Goal: Information Seeking & Learning: Learn about a topic

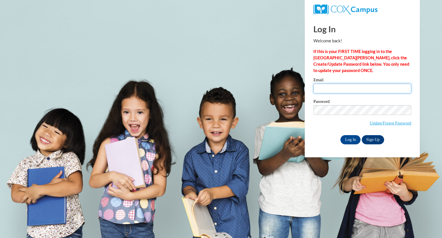
click at [331, 85] on input "Email" at bounding box center [362, 88] width 98 height 10
type input "gmars@greenfield.k12.wi.us"
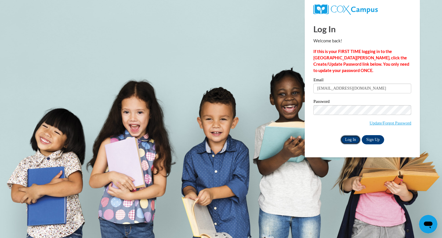
click at [351, 142] on input "Log In" at bounding box center [350, 139] width 20 height 9
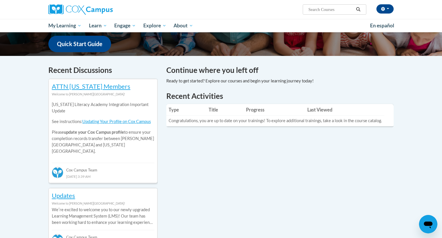
scroll to position [158, 0]
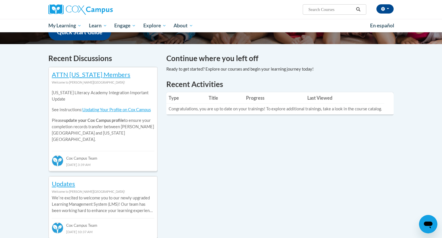
click at [336, 12] on input "Search..." at bounding box center [331, 9] width 46 height 7
type input "Early Literacy"
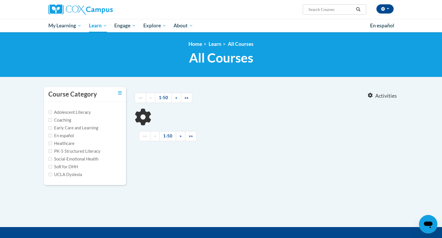
type input "Early Literacy"
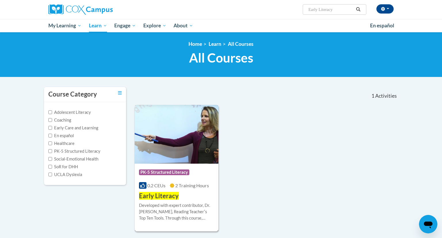
click at [179, 212] on div "Developed with expert contributor, Dr. Deborah Glaser, Reading Teacherʹs Top Te…" at bounding box center [176, 211] width 75 height 19
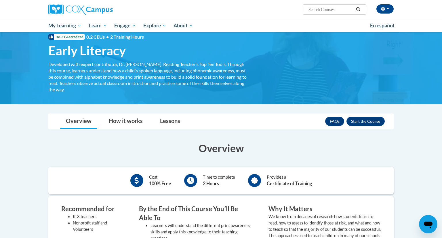
scroll to position [13, 0]
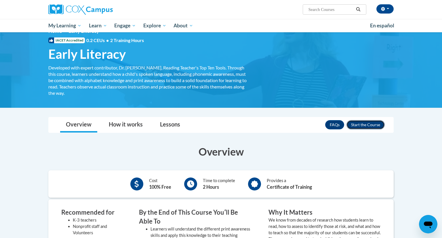
click at [366, 127] on button "Enroll" at bounding box center [365, 124] width 38 height 9
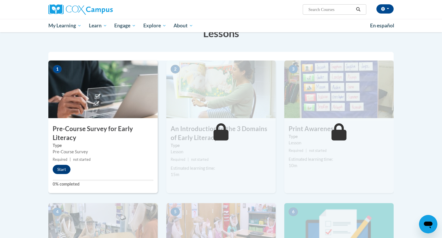
scroll to position [99, 0]
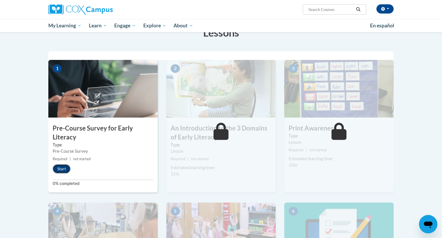
click at [61, 168] on button "Start" at bounding box center [62, 168] width 18 height 9
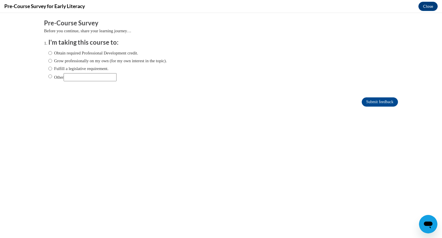
scroll to position [0, 0]
click at [51, 68] on input "Fulfill a legislative requirement." at bounding box center [50, 68] width 4 height 6
radio input "true"
click at [367, 99] on input "Submit feedback" at bounding box center [380, 101] width 36 height 9
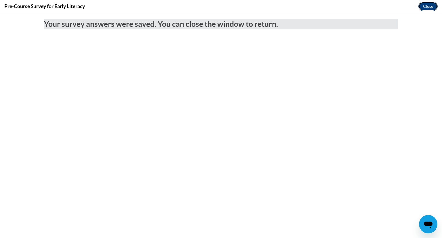
click at [427, 9] on button "Close" at bounding box center [427, 6] width 19 height 9
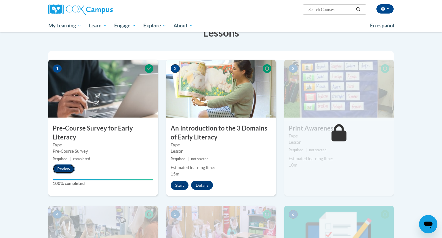
click at [70, 168] on button "Review" at bounding box center [64, 168] width 22 height 9
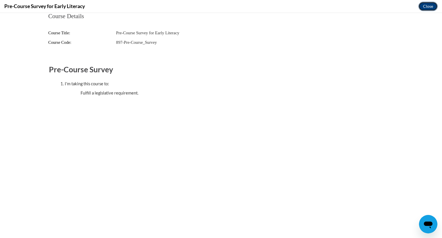
click at [434, 7] on button "Close" at bounding box center [427, 6] width 19 height 9
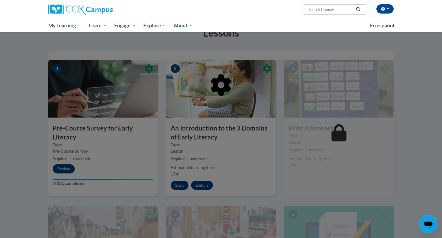
click at [177, 185] on div at bounding box center [221, 119] width 442 height 238
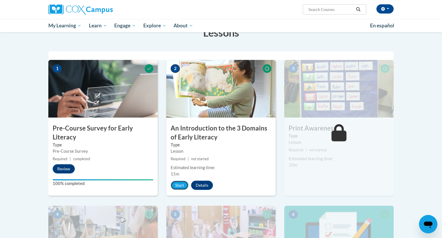
click at [177, 185] on button "Start" at bounding box center [180, 184] width 18 height 9
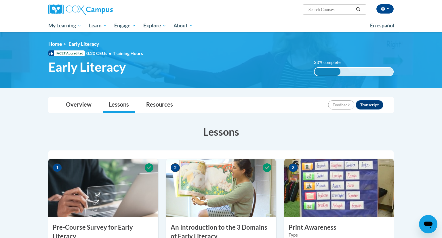
scroll to position [136, 0]
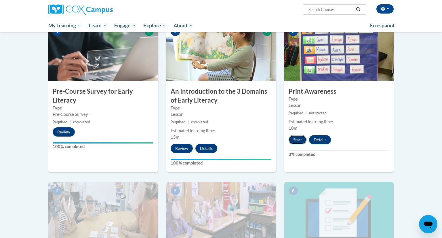
click at [297, 138] on button "Start" at bounding box center [298, 139] width 18 height 9
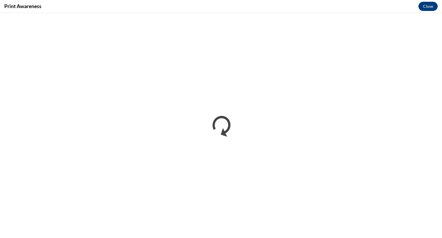
scroll to position [0, 0]
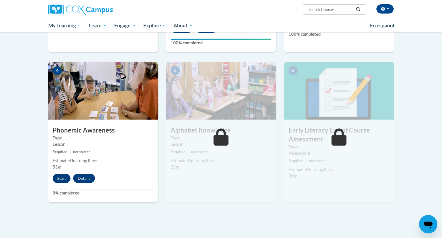
scroll to position [267, 0]
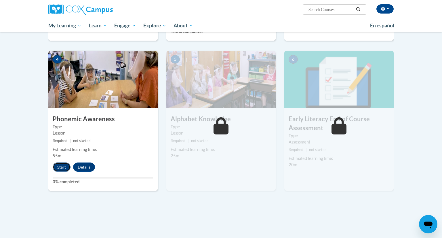
click at [61, 167] on button "Start" at bounding box center [62, 166] width 18 height 9
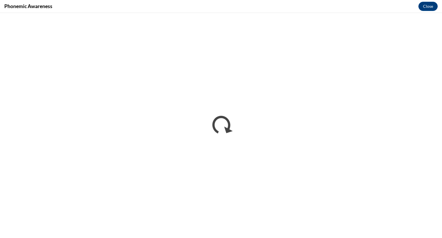
scroll to position [0, 0]
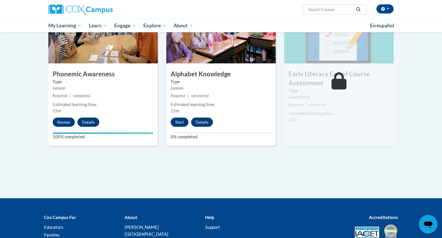
scroll to position [316, 0]
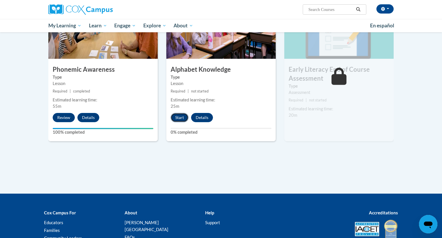
click at [179, 116] on button "Start" at bounding box center [180, 117] width 18 height 9
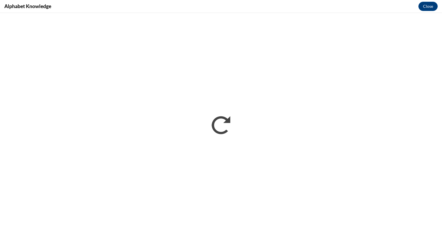
scroll to position [0, 0]
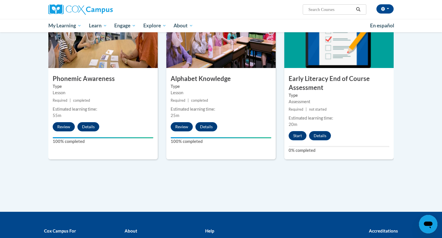
scroll to position [309, 0]
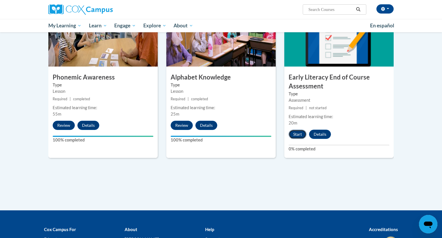
click at [299, 133] on button "Start" at bounding box center [298, 133] width 18 height 9
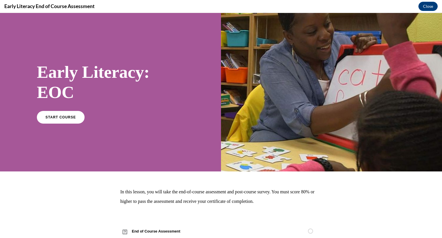
scroll to position [17, 0]
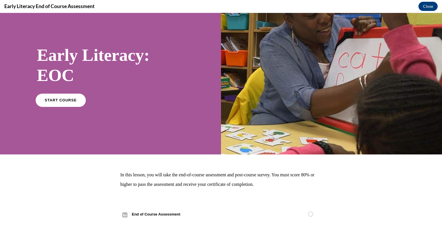
click at [66, 99] on span "START COURSE" at bounding box center [61, 100] width 32 height 4
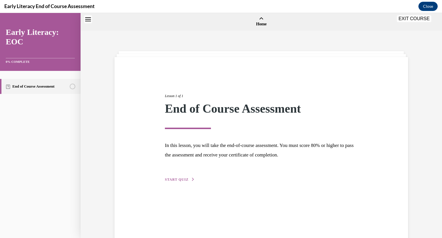
scroll to position [18, 0]
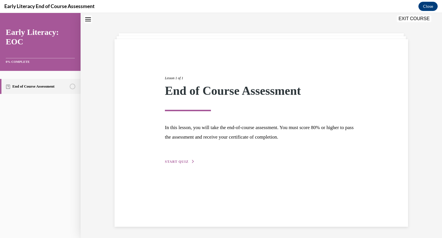
click at [184, 162] on span "START QUIZ" at bounding box center [177, 161] width 24 height 4
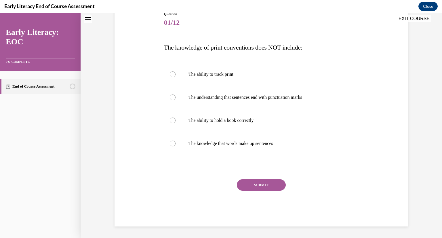
scroll to position [66, 0]
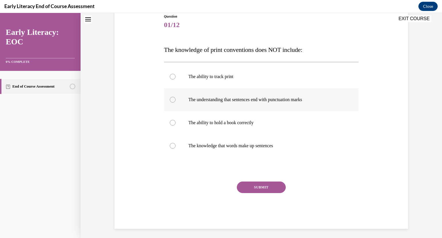
click at [209, 106] on div at bounding box center [261, 99] width 195 height 23
click at [253, 189] on button "SUBMIT" at bounding box center [261, 187] width 49 height 12
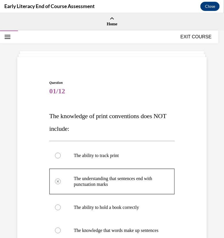
scroll to position [146, 0]
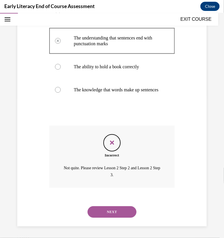
click at [125, 210] on button "NEXT" at bounding box center [111, 212] width 49 height 12
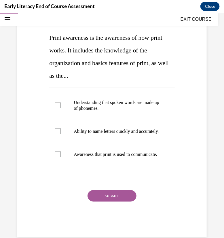
scroll to position [74, 0]
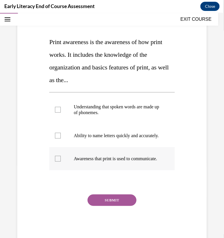
click at [142, 161] on p "Awareness that print is used to communicate." at bounding box center [117, 158] width 86 height 6
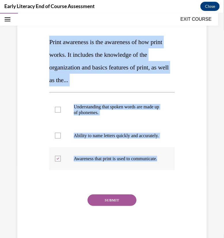
drag, startPoint x: 47, startPoint y: 41, endPoint x: 104, endPoint y: 172, distance: 142.1
click at [104, 172] on div "Question 02/12 Print awareness is the awareness of how print works. It includes…" at bounding box center [112, 119] width 128 height 244
copy div "Print awareness is the awareness of how print works. It includes the knowledge …"
click at [143, 133] on p "Ability to name letters quickly and accurately." at bounding box center [117, 135] width 86 height 6
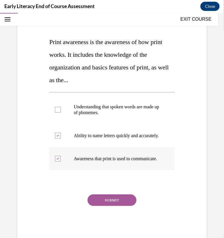
click at [126, 161] on p "Awareness that print is used to communicate." at bounding box center [117, 158] width 86 height 6
click at [126, 138] on p "Ability to name letters quickly and accurately." at bounding box center [117, 135] width 86 height 6
click at [118, 160] on div at bounding box center [111, 158] width 125 height 23
click at [118, 205] on button "SUBMIT" at bounding box center [111, 200] width 49 height 12
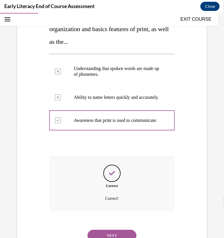
scroll to position [147, 0]
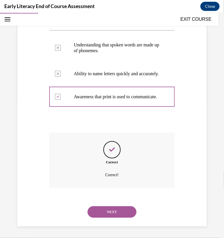
click at [123, 214] on button "NEXT" at bounding box center [111, 212] width 49 height 12
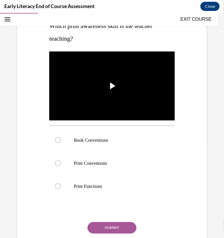
scroll to position [75, 0]
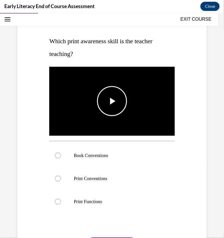
click at [112, 101] on span "Video player" at bounding box center [112, 101] width 0 height 0
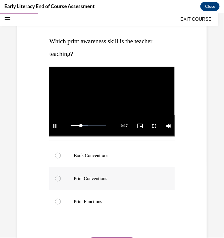
click at [128, 182] on div at bounding box center [111, 178] width 125 height 23
click at [125, 194] on div at bounding box center [111, 201] width 125 height 23
click at [125, 161] on div at bounding box center [111, 155] width 125 height 23
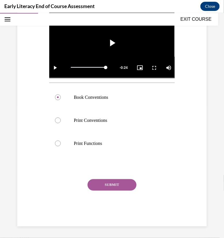
click at [118, 186] on button "SUBMIT" at bounding box center [111, 185] width 49 height 12
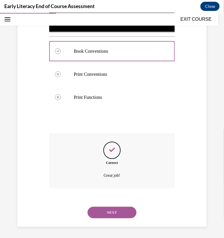
scroll to position [180, 0]
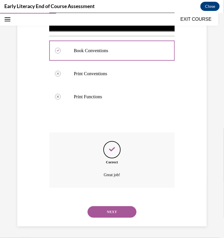
click at [118, 211] on button "NEXT" at bounding box center [111, 212] width 49 height 12
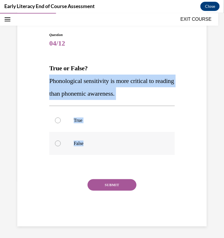
drag, startPoint x: 50, startPoint y: 80, endPoint x: 99, endPoint y: 140, distance: 77.9
click at [99, 140] on div "Question 04/12 True or False? Phonological sensitivity is more critical to read…" at bounding box center [111, 129] width 125 height 194
copy div "Phonological sensitivity is more critical to reading than phonemic awareness. T…"
click at [91, 145] on p "False" at bounding box center [117, 143] width 86 height 6
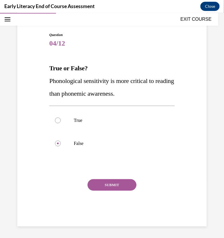
click at [109, 183] on button "SUBMIT" at bounding box center [111, 185] width 49 height 12
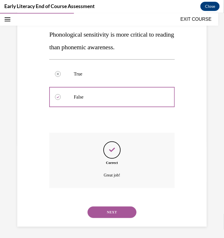
scroll to position [94, 0]
click at [129, 207] on button "NEXT" at bounding box center [111, 212] width 49 height 12
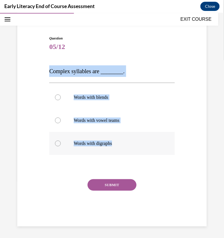
drag, startPoint x: 49, startPoint y: 68, endPoint x: 119, endPoint y: 143, distance: 102.0
click at [119, 143] on div "Question 05/12 Complex syllables are ________. Words with blends Words with vow…" at bounding box center [111, 130] width 125 height 190
copy div "Complex syllables are ________. Words with blends Words with vowel teams Words …"
click at [129, 102] on div at bounding box center [111, 96] width 125 height 23
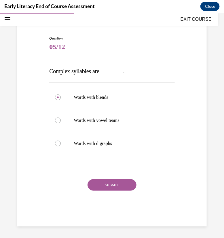
click at [118, 183] on button "SUBMIT" at bounding box center [111, 185] width 49 height 12
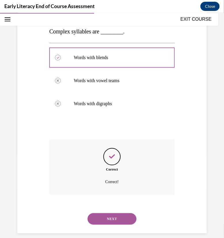
scroll to position [91, 0]
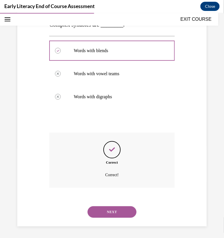
click at [113, 210] on button "NEXT" at bounding box center [111, 212] width 49 height 12
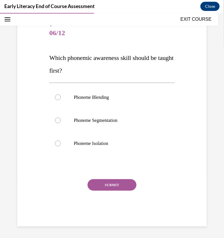
scroll to position [58, 0]
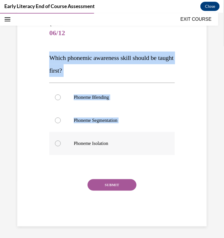
drag, startPoint x: 49, startPoint y: 57, endPoint x: 111, endPoint y: 154, distance: 114.9
click at [111, 154] on div "Question 06/12 Which phonemic awareness skill should be taught first? Phoneme B…" at bounding box center [111, 124] width 125 height 204
copy div "Which phonemic awareness skill should be taught first? Phoneme Blending Phoneme…"
click at [58, 145] on div at bounding box center [58, 143] width 6 height 6
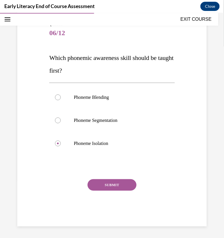
click at [105, 186] on button "SUBMIT" at bounding box center [111, 185] width 49 height 12
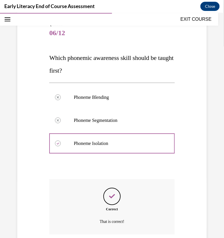
scroll to position [105, 0]
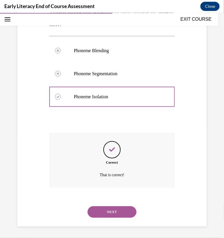
click at [112, 209] on button "NEXT" at bounding box center [111, 212] width 49 height 12
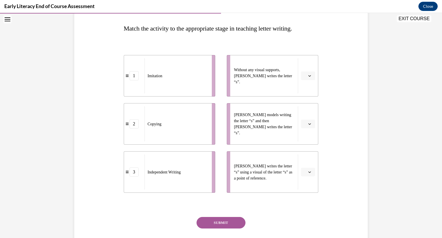
scroll to position [71, 0]
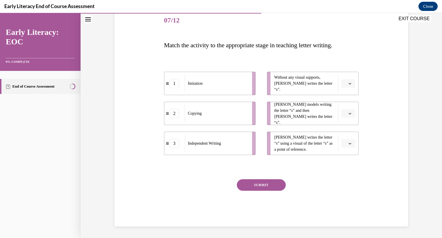
click at [347, 85] on button "button" at bounding box center [348, 83] width 14 height 9
click at [347, 128] on span "3" at bounding box center [346, 130] width 2 height 5
click at [350, 114] on icon "button" at bounding box center [350, 113] width 3 height 1
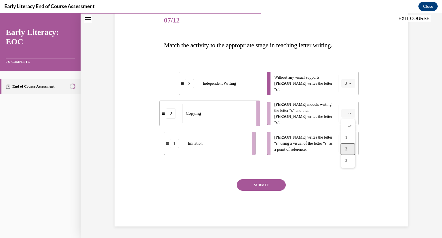
click at [347, 148] on span "2" at bounding box center [346, 149] width 2 height 5
click at [350, 113] on icon "button" at bounding box center [349, 113] width 3 height 3
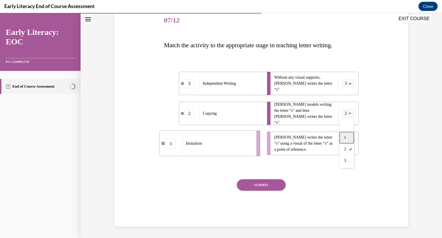
click at [347, 141] on div "1" at bounding box center [346, 138] width 14 height 12
click at [353, 143] on button "button" at bounding box center [348, 143] width 14 height 9
click at [346, 177] on span "2" at bounding box center [346, 179] width 2 height 5
click at [270, 188] on button "SUBMIT" at bounding box center [261, 185] width 49 height 12
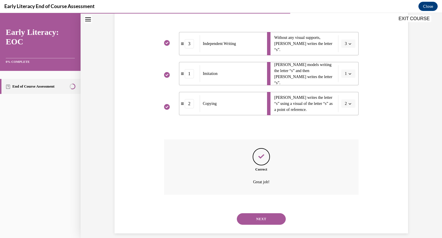
scroll to position [117, 0]
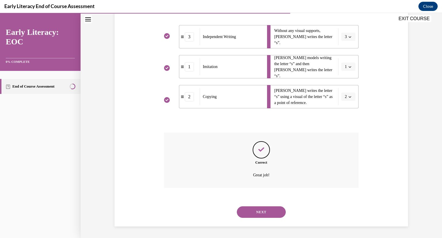
click at [266, 211] on button "NEXT" at bounding box center [261, 212] width 49 height 12
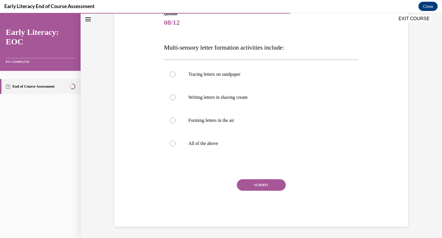
scroll to position [64, 0]
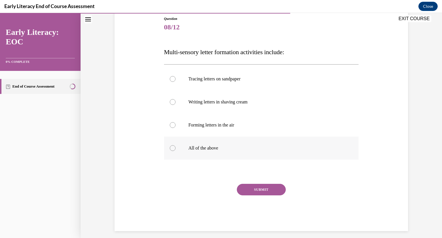
click at [216, 144] on div at bounding box center [261, 147] width 195 height 23
click at [257, 190] on button "SUBMIT" at bounding box center [261, 190] width 49 height 12
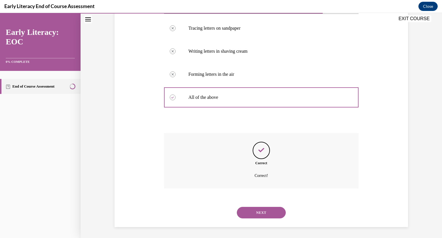
scroll to position [115, 0]
click at [259, 215] on button "NEXT" at bounding box center [261, 212] width 49 height 12
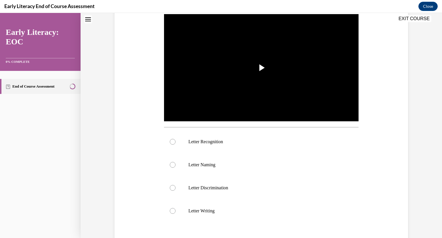
scroll to position [0, 0]
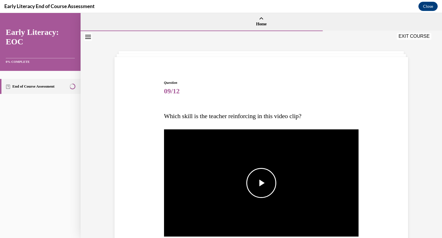
click at [278, 167] on img "Video player" at bounding box center [261, 183] width 195 height 110
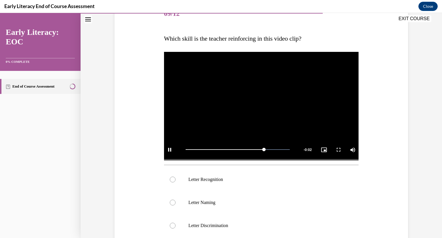
scroll to position [78, 0]
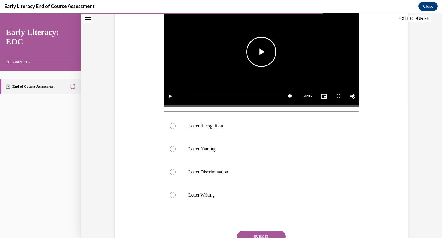
click at [261, 52] on span "Video player" at bounding box center [261, 52] width 0 height 0
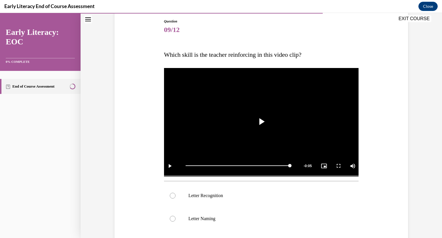
scroll to position [61, 0]
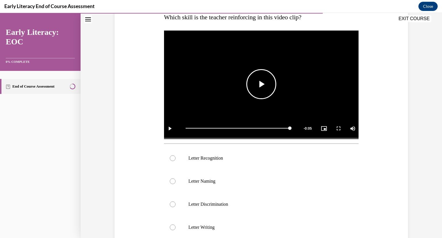
click at [261, 84] on span "Video player" at bounding box center [261, 84] width 0 height 0
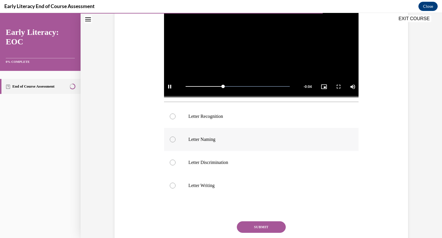
scroll to position [142, 0]
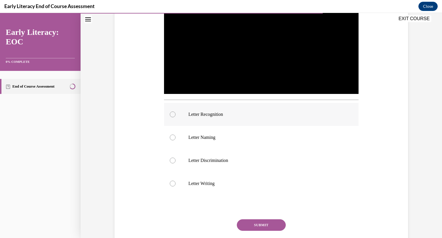
click at [295, 117] on p "Letter Recognition" at bounding box center [266, 114] width 156 height 6
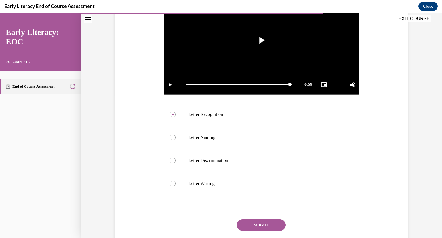
click at [256, 223] on button "SUBMIT" at bounding box center [261, 225] width 49 height 12
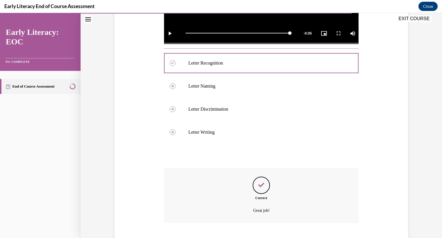
scroll to position [229, 0]
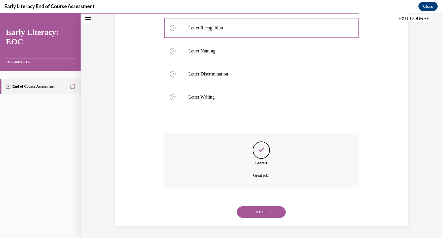
click at [262, 214] on button "NEXT" at bounding box center [261, 212] width 49 height 12
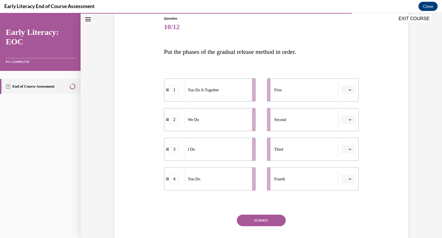
scroll to position [64, 0]
click at [350, 89] on icon "button" at bounding box center [349, 90] width 3 height 3
click at [346, 138] on span "3" at bounding box center [346, 137] width 2 height 5
click at [354, 120] on button "button" at bounding box center [348, 119] width 14 height 9
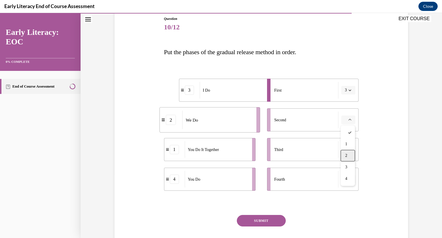
click at [348, 156] on div "2" at bounding box center [348, 156] width 14 height 12
click at [350, 149] on icon "button" at bounding box center [349, 149] width 3 height 3
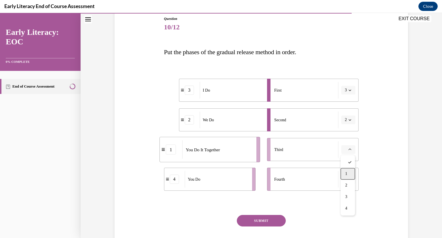
click at [347, 169] on div "1" at bounding box center [348, 174] width 14 height 12
click at [348, 176] on button "button" at bounding box center [348, 179] width 14 height 9
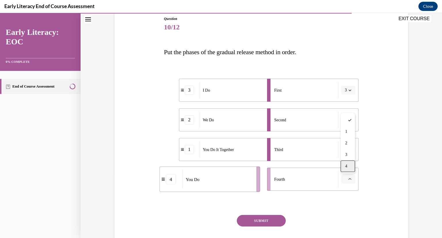
click at [346, 167] on span "4" at bounding box center [346, 166] width 2 height 5
click at [250, 221] on button "SUBMIT" at bounding box center [261, 221] width 49 height 12
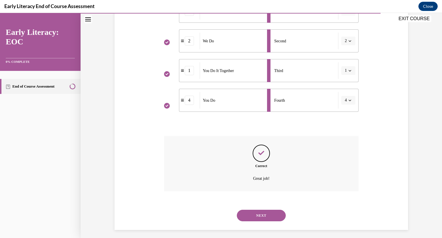
scroll to position [146, 0]
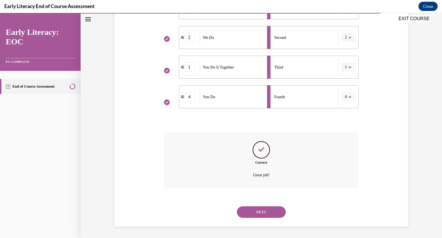
click at [258, 208] on button "NEXT" at bounding box center [261, 212] width 49 height 12
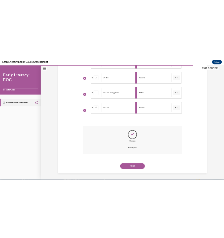
scroll to position [48, 0]
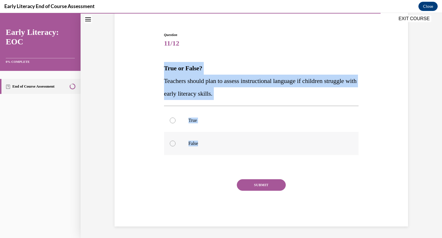
drag, startPoint x: 162, startPoint y: 69, endPoint x: 200, endPoint y: 145, distance: 84.7
click at [200, 145] on div "Question 11/12 True or False? Teachers should plan to assess instructional lang…" at bounding box center [262, 125] width 198 height 203
copy div "True or False? Teachers should plan to assess instructional language if childre…"
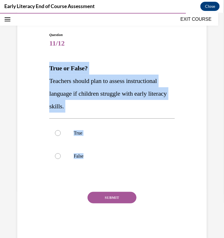
click at [161, 48] on span "11/12" at bounding box center [111, 43] width 125 height 12
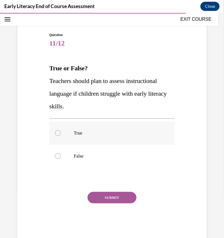
click at [86, 131] on p "True" at bounding box center [117, 133] width 86 height 6
click at [108, 198] on button "SUBMIT" at bounding box center [111, 197] width 49 height 12
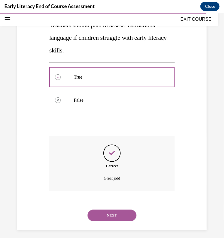
scroll to position [107, 0]
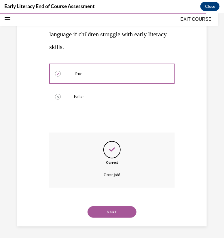
click at [124, 209] on button "NEXT" at bounding box center [111, 212] width 49 height 12
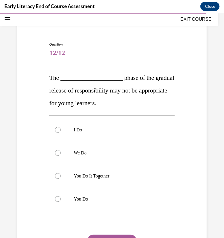
scroll to position [39, 0]
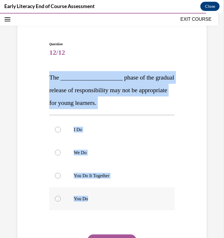
drag, startPoint x: 49, startPoint y: 78, endPoint x: 97, endPoint y: 198, distance: 129.5
click at [97, 198] on div "Question 12/12 The ____________________ phase of the gradual release of respons…" at bounding box center [112, 157] width 128 height 249
copy div "The ____________________ phase of the gradual release of responsibility may not…"
click at [94, 177] on p "You Do It Together" at bounding box center [117, 175] width 86 height 6
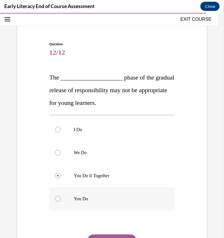
click at [104, 192] on div at bounding box center [111, 198] width 125 height 23
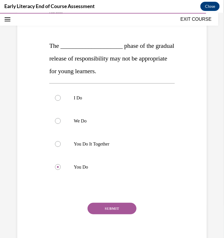
scroll to position [71, 0]
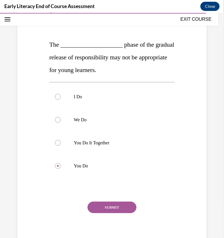
click at [125, 209] on button "SUBMIT" at bounding box center [111, 207] width 49 height 12
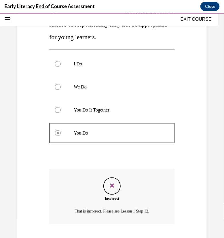
scroll to position [140, 0]
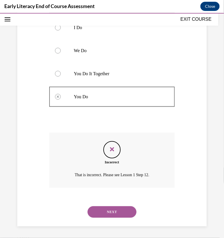
click at [126, 214] on button "NEXT" at bounding box center [111, 212] width 49 height 12
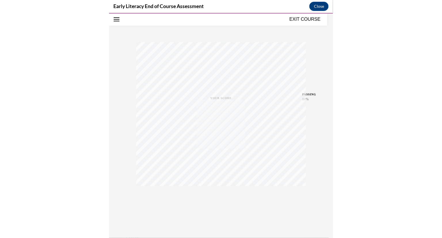
scroll to position [70, 0]
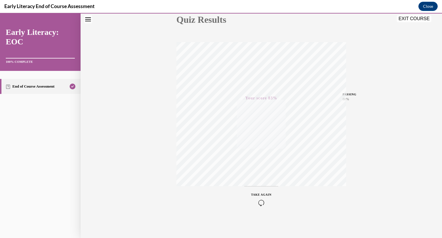
click at [411, 18] on button "EXIT COURSE" at bounding box center [414, 18] width 35 height 7
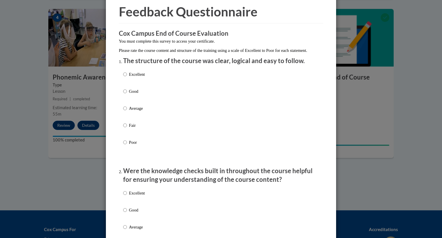
scroll to position [31, 0]
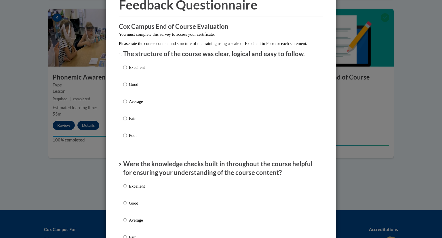
click at [134, 87] on div "Excellent Good Average Fair Poor" at bounding box center [134, 105] width 22 height 89
click at [137, 70] on p "Excellent" at bounding box center [137, 67] width 16 height 6
click at [127, 70] on input "Excellent" at bounding box center [125, 67] width 4 height 6
radio input "true"
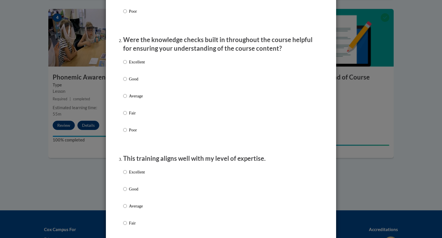
click at [138, 65] on p "Excellent" at bounding box center [137, 62] width 16 height 6
click at [127, 65] on input "Excellent" at bounding box center [125, 62] width 4 height 6
radio input "true"
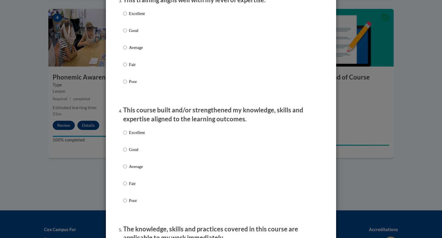
scroll to position [329, 0]
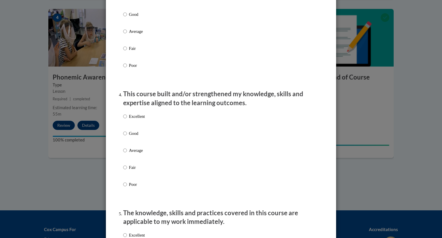
radio input "true"
click at [135, 18] on p "Good" at bounding box center [137, 14] width 16 height 6
click at [127, 18] on input "Good" at bounding box center [125, 14] width 4 height 6
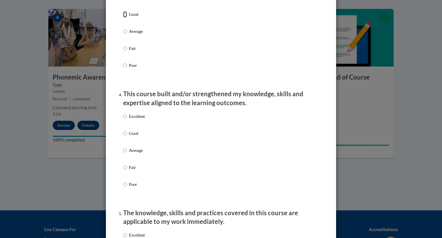
radio input "true"
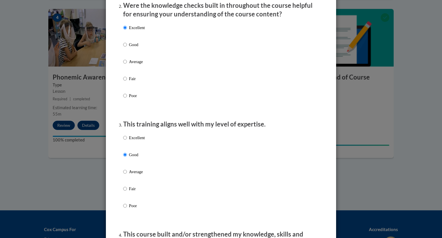
click at [132, 48] on p "Good" at bounding box center [137, 44] width 16 height 6
click at [127, 48] on input "Good" at bounding box center [125, 44] width 4 height 6
radio input "true"
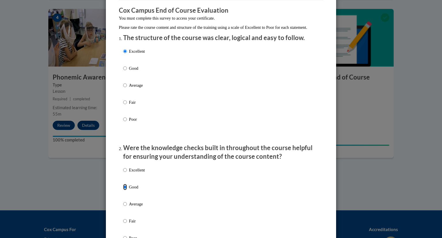
scroll to position [46, 0]
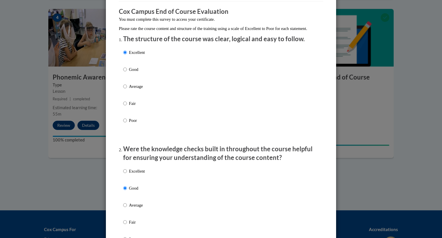
click at [133, 72] on p "Good" at bounding box center [137, 69] width 16 height 6
click at [127, 72] on input "Good" at bounding box center [125, 69] width 4 height 6
radio input "true"
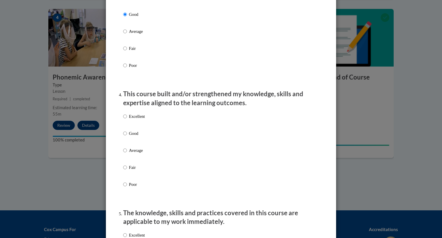
scroll to position [376, 0]
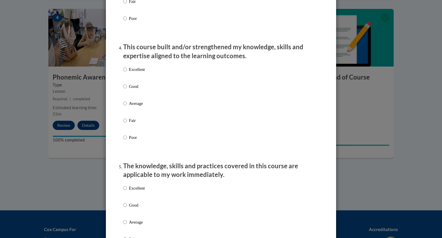
click at [134, 96] on label "Good" at bounding box center [134, 91] width 22 height 16
click at [127, 89] on input "Good" at bounding box center [125, 86] width 4 height 6
radio input "true"
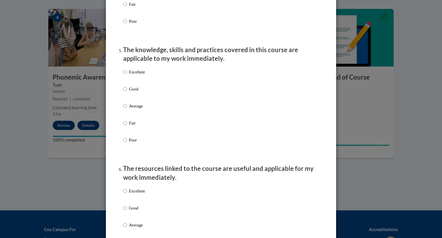
click at [133, 92] on p "Good" at bounding box center [137, 89] width 16 height 6
click at [127, 92] on input "Good" at bounding box center [125, 89] width 4 height 6
radio input "true"
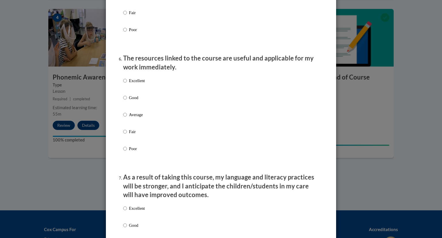
click at [136, 101] on p "Good" at bounding box center [137, 97] width 16 height 6
click at [127, 101] on input "Good" at bounding box center [125, 97] width 4 height 6
radio input "true"
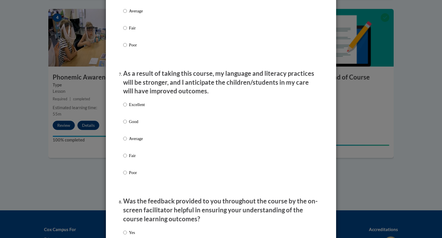
scroll to position [720, 0]
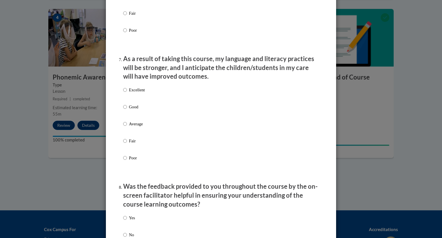
click at [136, 110] on p "Good" at bounding box center [137, 107] width 16 height 6
click at [127, 110] on input "Good" at bounding box center [125, 107] width 4 height 6
radio input "true"
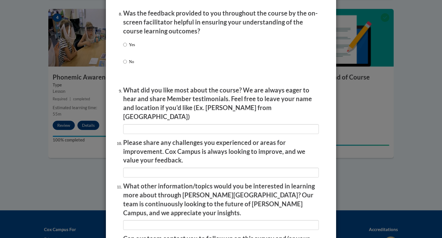
scroll to position [895, 0]
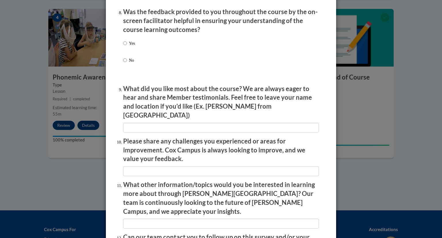
click at [130, 46] on p "Yes" at bounding box center [132, 43] width 6 height 6
click at [127, 46] on input "Yes" at bounding box center [125, 43] width 4 height 6
radio input "true"
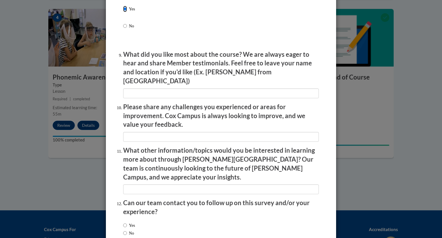
scroll to position [961, 0]
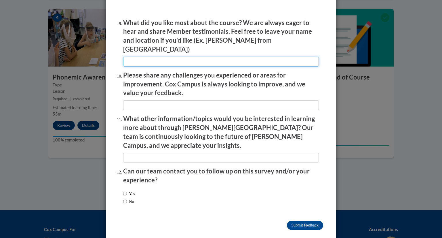
click at [142, 58] on input "textbox" at bounding box center [221, 62] width 196 height 10
type input "I liked the variety of lectures and video examples."
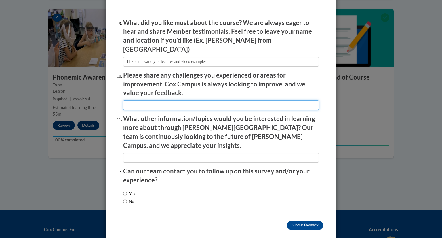
click at [159, 100] on input "textbox" at bounding box center [221, 105] width 196 height 10
type input "none"
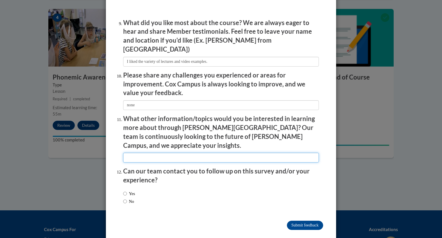
click at [158, 152] on input "textbox" at bounding box center [221, 157] width 196 height 10
type input "n"
type input "."
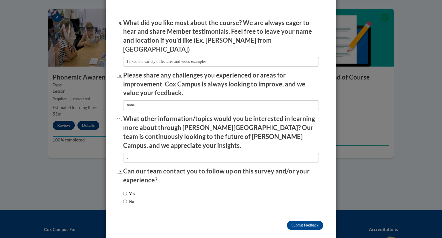
click at [134, 198] on label "No" at bounding box center [128, 201] width 11 height 6
click at [127, 198] on input "No" at bounding box center [125, 201] width 4 height 6
radio input "true"
click at [312, 220] on input "Submit feedback" at bounding box center [305, 224] width 36 height 9
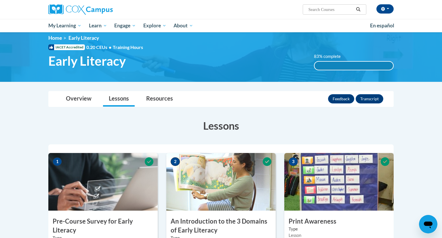
scroll to position [0, 0]
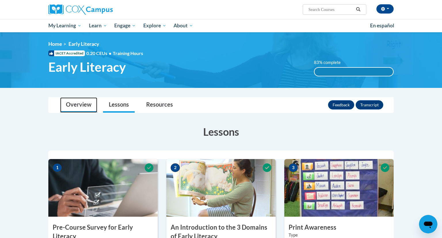
click at [72, 112] on link "Overview" at bounding box center [78, 104] width 37 height 15
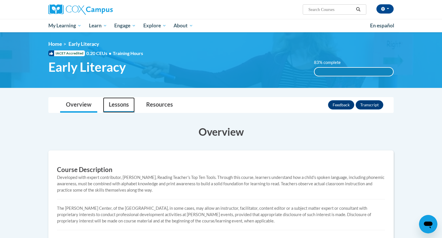
click at [121, 104] on link "Lessons" at bounding box center [119, 104] width 32 height 15
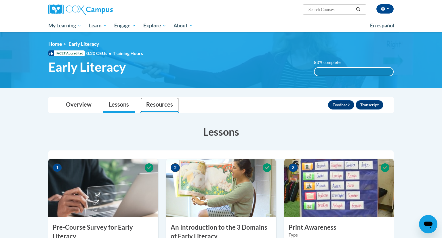
click at [158, 109] on link "Resources" at bounding box center [159, 104] width 38 height 15
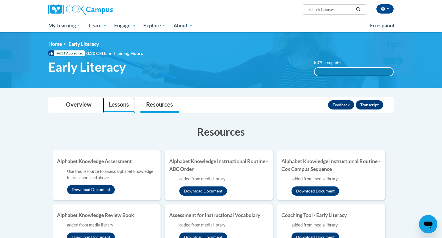
click at [126, 104] on link "Lessons" at bounding box center [119, 104] width 32 height 15
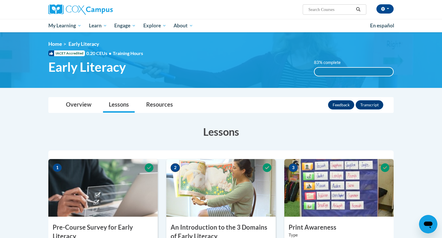
click at [336, 69] on div "83% complete" at bounding box center [353, 72] width 79 height 8
click at [85, 103] on link "Overview" at bounding box center [78, 104] width 37 height 15
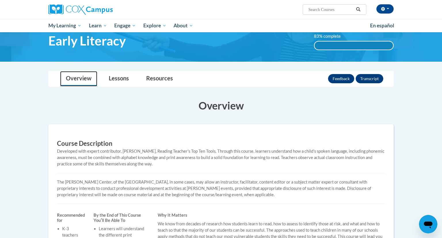
scroll to position [26, 0]
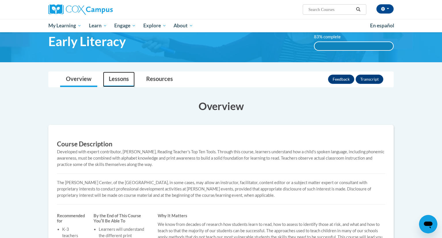
click at [115, 79] on link "Lessons" at bounding box center [119, 79] width 32 height 15
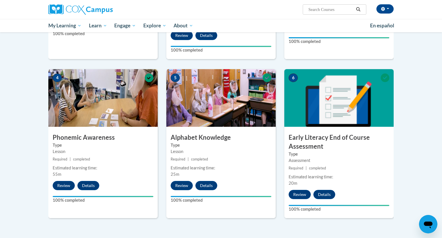
scroll to position [0, 0]
